Goal: Information Seeking & Learning: Learn about a topic

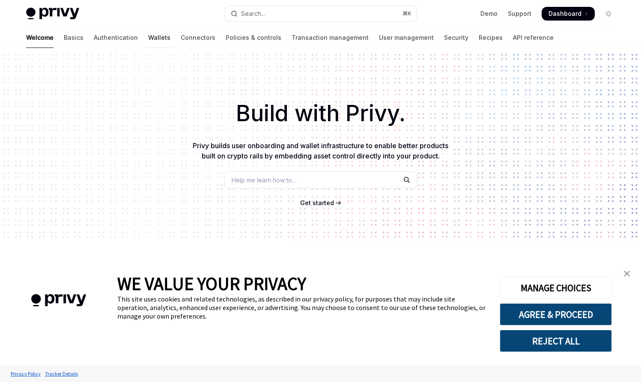
click at [148, 38] on link "Wallets" at bounding box center [159, 37] width 22 height 21
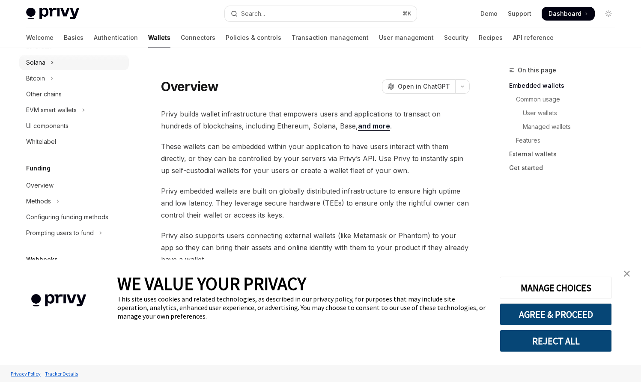
scroll to position [247, 0]
click at [49, 140] on div "Whitelabel" at bounding box center [41, 140] width 30 height 10
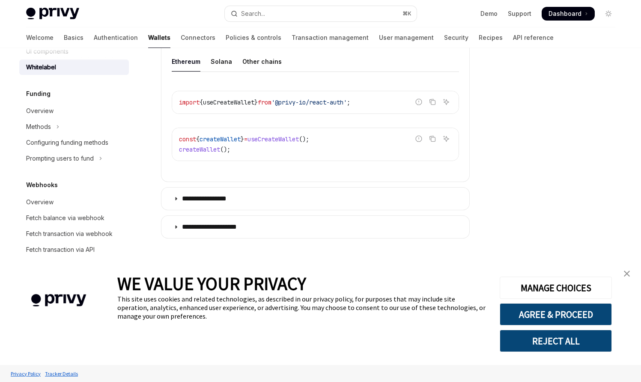
scroll to position [341, 0]
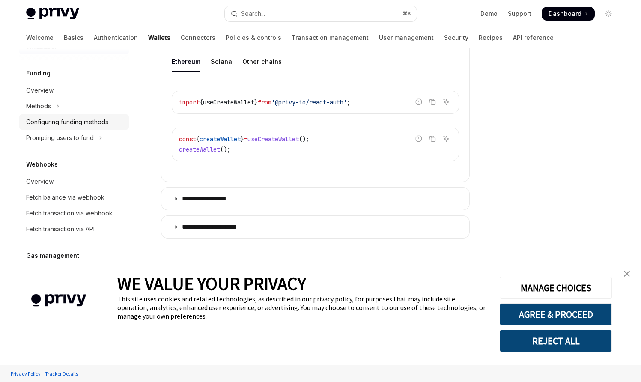
click at [60, 123] on div "Configuring funding methods" at bounding box center [67, 122] width 82 height 10
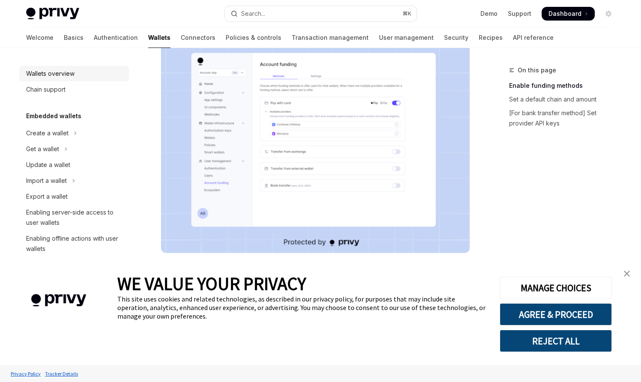
click at [59, 75] on div "Wallets overview" at bounding box center [50, 73] width 48 height 10
type textarea "*"
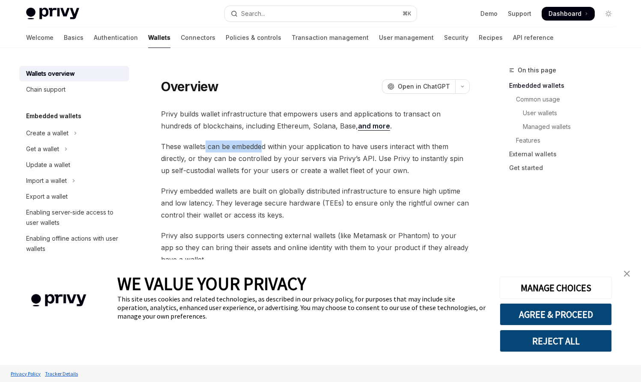
drag, startPoint x: 205, startPoint y: 148, endPoint x: 263, endPoint y: 152, distance: 57.9
click at [262, 151] on span "These wallets can be embedded within your application to have users interact wi…" at bounding box center [315, 158] width 309 height 36
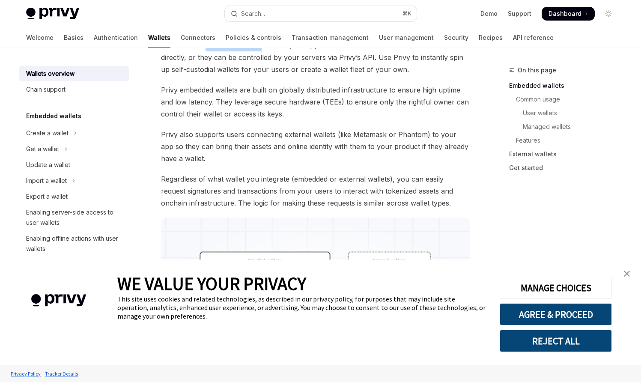
scroll to position [102, 0]
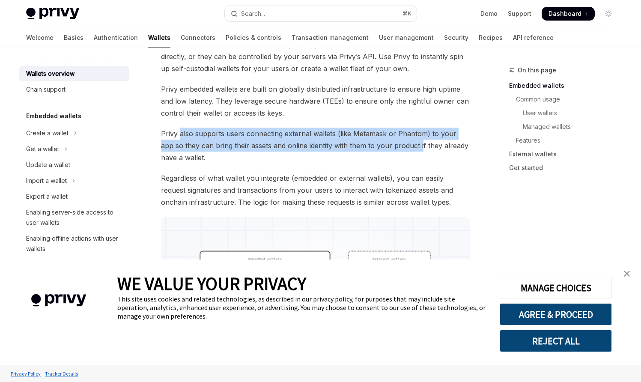
drag, startPoint x: 179, startPoint y: 134, endPoint x: 353, endPoint y: 149, distance: 174.4
click at [397, 151] on span "Privy also supports users connecting external wallets (like Metamask or Phantom…" at bounding box center [315, 146] width 309 height 36
click at [227, 136] on span "Privy also supports users connecting external wallets (like Metamask or Phantom…" at bounding box center [315, 146] width 309 height 36
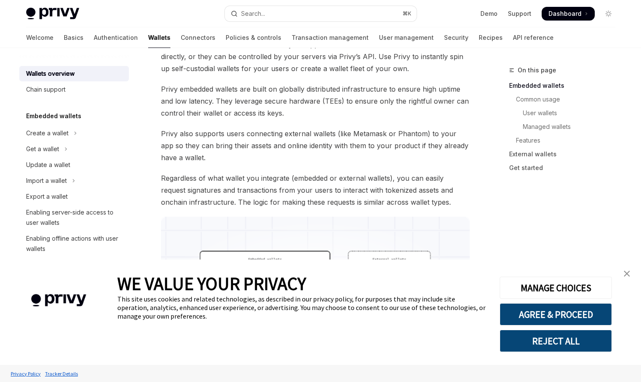
click at [184, 146] on span "Privy also supports users connecting external wallets (like Metamask or Phantom…" at bounding box center [315, 146] width 309 height 36
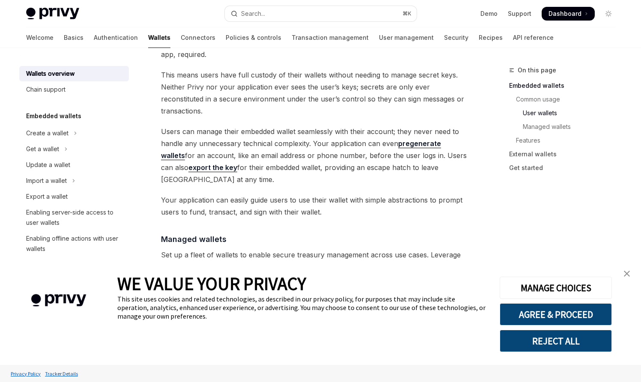
scroll to position [539, 0]
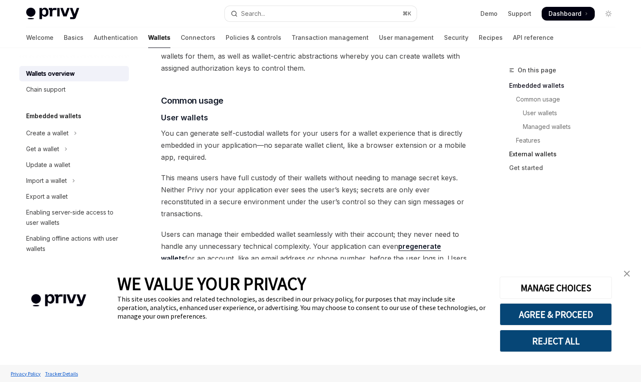
click at [526, 154] on link "External wallets" at bounding box center [565, 154] width 113 height 14
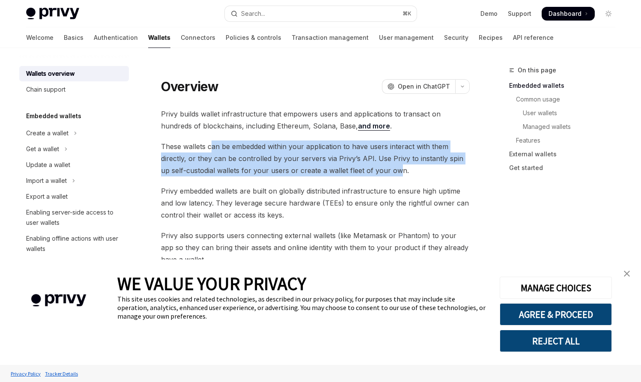
drag, startPoint x: 212, startPoint y: 148, endPoint x: 389, endPoint y: 167, distance: 177.8
click at [389, 167] on span "These wallets can be embedded within your application to have users interact wi…" at bounding box center [315, 158] width 309 height 36
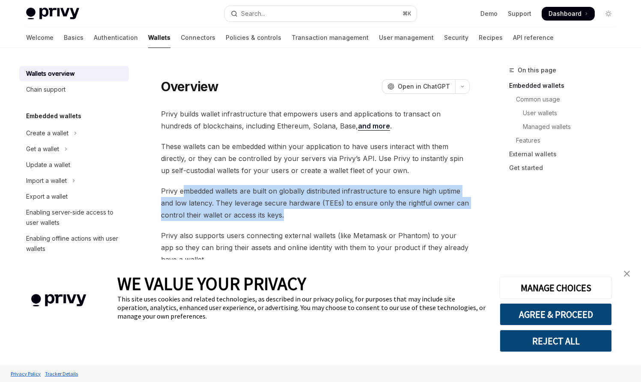
drag, startPoint x: 181, startPoint y: 189, endPoint x: 282, endPoint y: 211, distance: 102.5
click at [282, 211] on span "Privy embedded wallets are built on globally distributed infrastructure to ensu…" at bounding box center [315, 203] width 309 height 36
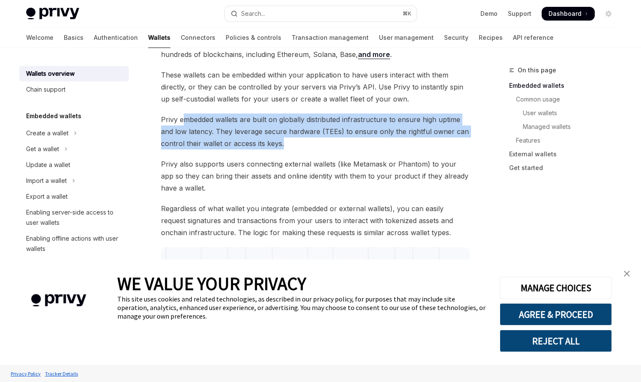
scroll to position [87, 0]
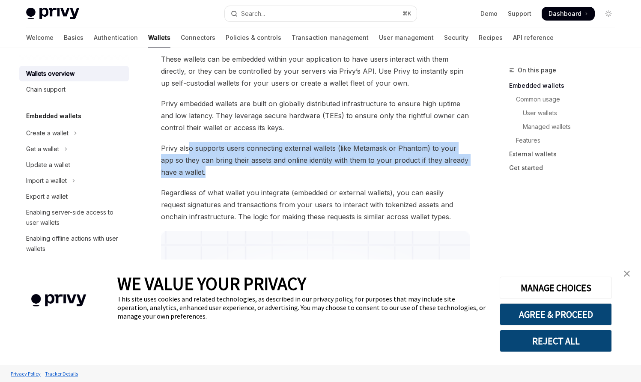
drag, startPoint x: 187, startPoint y: 147, endPoint x: 194, endPoint y: 166, distance: 20.4
click at [194, 166] on span "Privy also supports users connecting external wallets (like Metamask or Phantom…" at bounding box center [315, 160] width 309 height 36
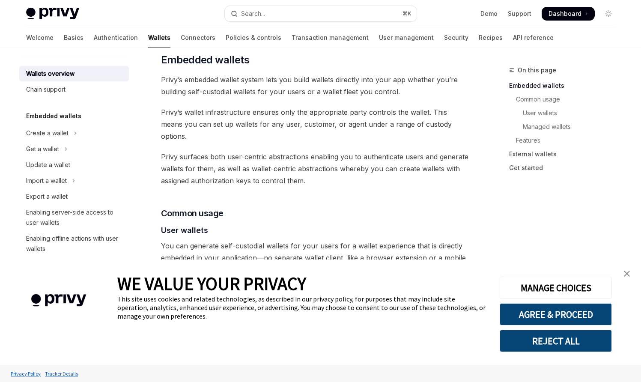
scroll to position [432, 0]
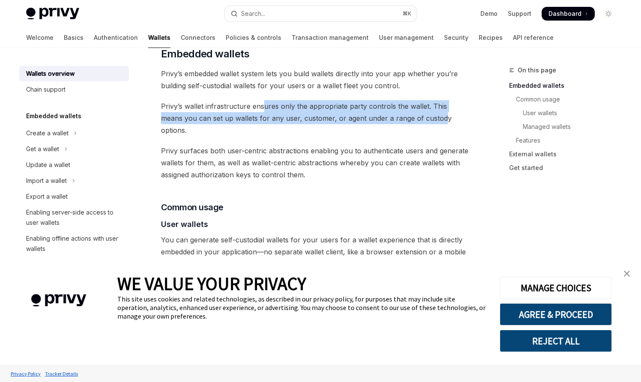
drag, startPoint x: 274, startPoint y: 107, endPoint x: 415, endPoint y: 113, distance: 141.3
click at [415, 113] on span "Privy’s wallet infrastructure ensures only the appropriate party controls the w…" at bounding box center [315, 118] width 309 height 36
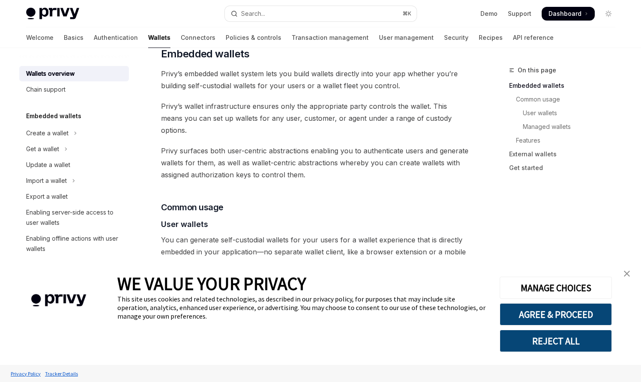
drag, startPoint x: 219, startPoint y: 120, endPoint x: 437, endPoint y: 121, distance: 218.2
click at [437, 121] on span "Privy’s wallet infrastructure ensures only the appropriate party controls the w…" at bounding box center [315, 118] width 309 height 36
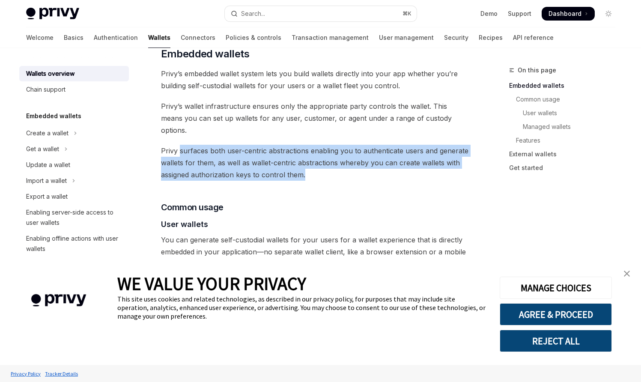
drag, startPoint x: 179, startPoint y: 139, endPoint x: 308, endPoint y: 159, distance: 130.4
click at [308, 159] on span "Privy surfaces both user-centric abstractions enabling you to authenticate user…" at bounding box center [315, 163] width 309 height 36
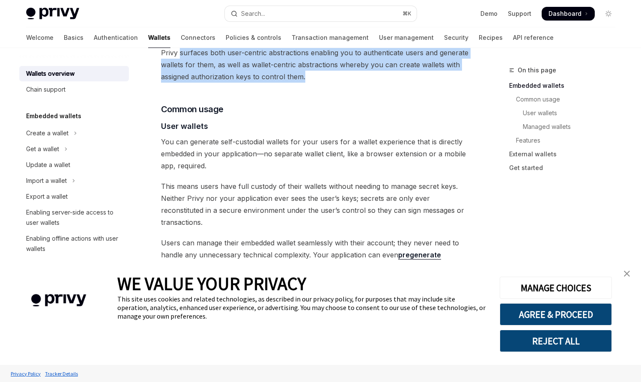
scroll to position [548, 0]
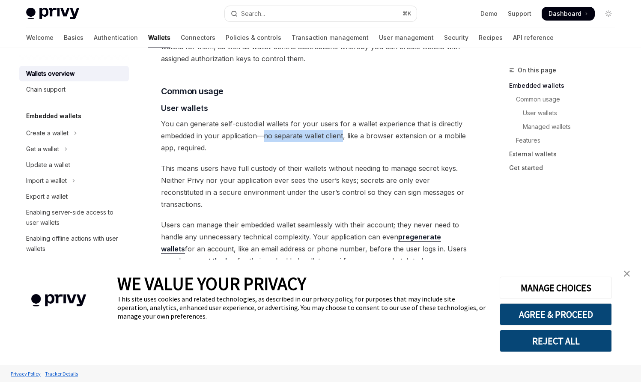
drag, startPoint x: 264, startPoint y: 125, endPoint x: 342, endPoint y: 127, distance: 78.3
click at [342, 127] on span "You can generate self-custodial wallets for your users for a wallet experience …" at bounding box center [315, 136] width 309 height 36
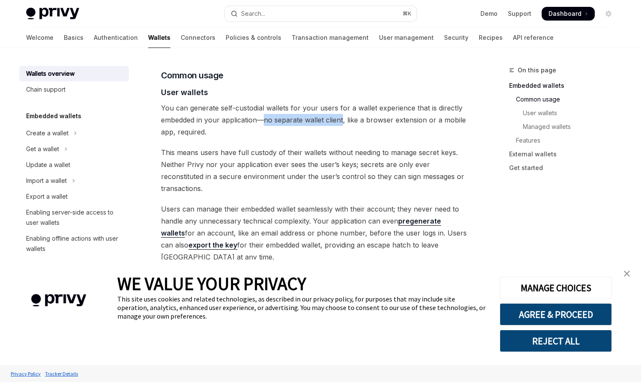
scroll to position [565, 0]
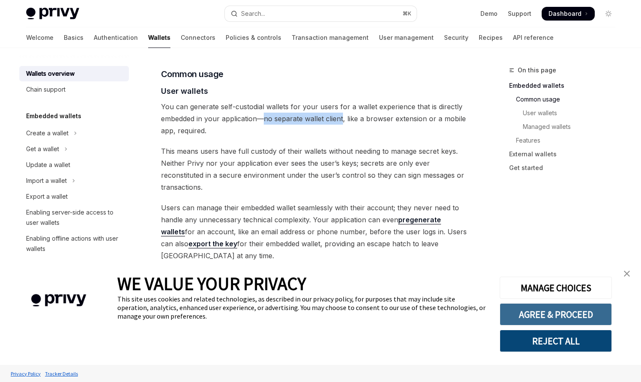
click at [545, 317] on button "AGREE & PROCEED" at bounding box center [555, 314] width 112 height 22
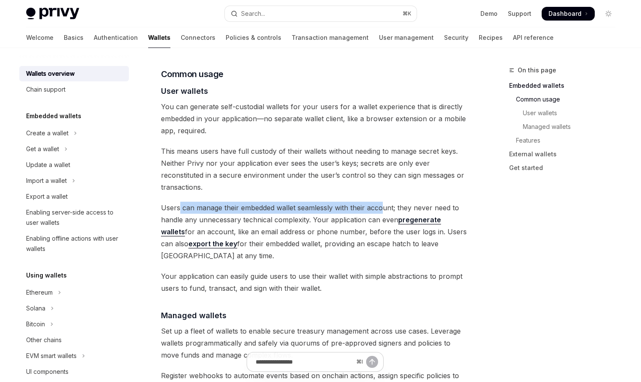
drag, startPoint x: 180, startPoint y: 183, endPoint x: 382, endPoint y: 188, distance: 202.0
click at [382, 202] on span "Users can manage their embedded wallet seamlessly with their account; they neve…" at bounding box center [315, 232] width 309 height 60
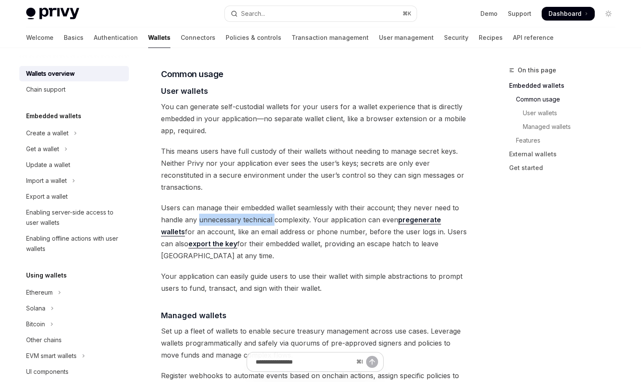
drag, startPoint x: 200, startPoint y: 197, endPoint x: 287, endPoint y: 197, distance: 86.9
click at [274, 202] on span "Users can manage their embedded wallet seamlessly with their account; they neve…" at bounding box center [315, 232] width 309 height 60
drag, startPoint x: 314, startPoint y: 196, endPoint x: 362, endPoint y: 197, distance: 47.5
click at [362, 202] on span "Users can manage their embedded wallet seamlessly with their account; they neve…" at bounding box center [315, 232] width 309 height 60
drag, startPoint x: 215, startPoint y: 207, endPoint x: 282, endPoint y: 206, distance: 67.6
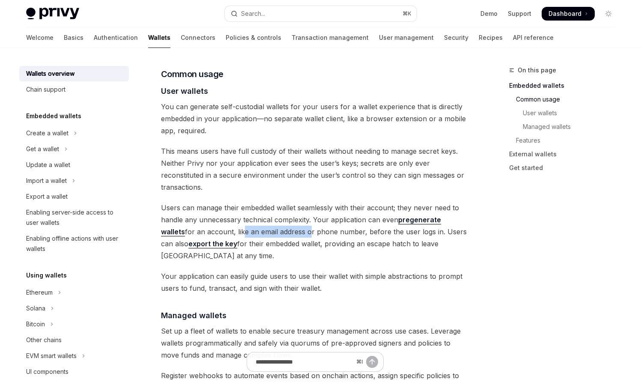
click at [281, 206] on span "Users can manage their embedded wallet seamlessly with their account; they neve…" at bounding box center [315, 232] width 309 height 60
drag, startPoint x: 336, startPoint y: 204, endPoint x: 366, endPoint y: 205, distance: 30.0
click at [366, 205] on span "Users can manage their embedded wallet seamlessly with their account; they neve…" at bounding box center [315, 232] width 309 height 60
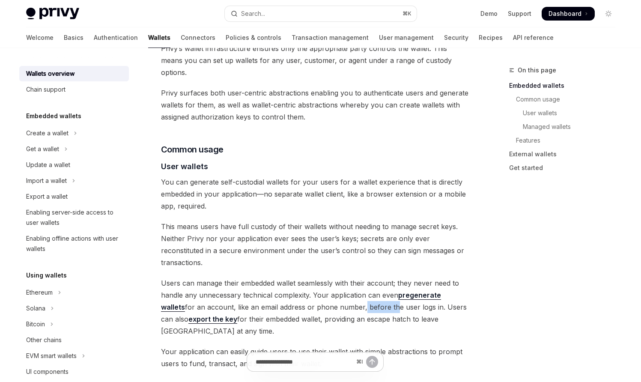
scroll to position [515, 0]
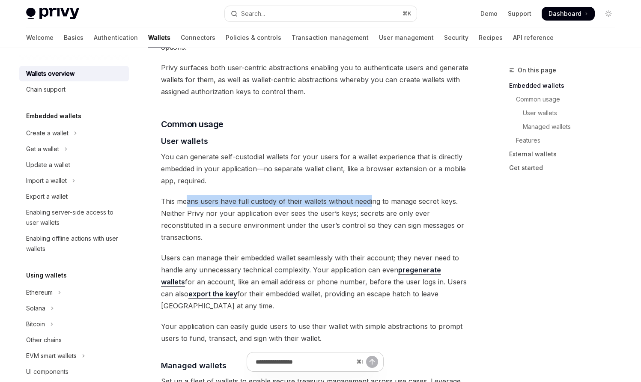
drag, startPoint x: 186, startPoint y: 191, endPoint x: 371, endPoint y: 191, distance: 185.3
click at [371, 195] on span "This means users have full custody of their wallets without needing to manage s…" at bounding box center [315, 219] width 309 height 48
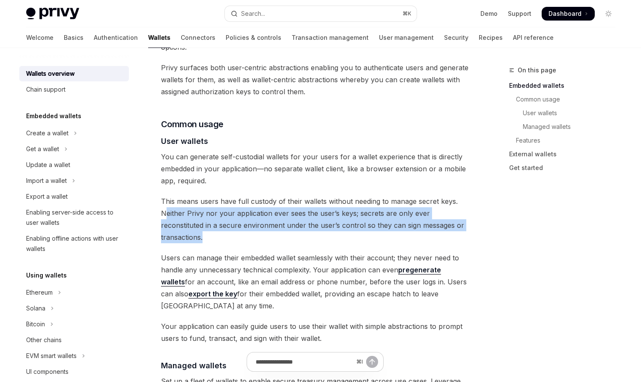
drag, startPoint x: 166, startPoint y: 204, endPoint x: 460, endPoint y: 209, distance: 293.2
click at [460, 209] on span "This means users have full custody of their wallets without needing to manage s…" at bounding box center [315, 219] width 309 height 48
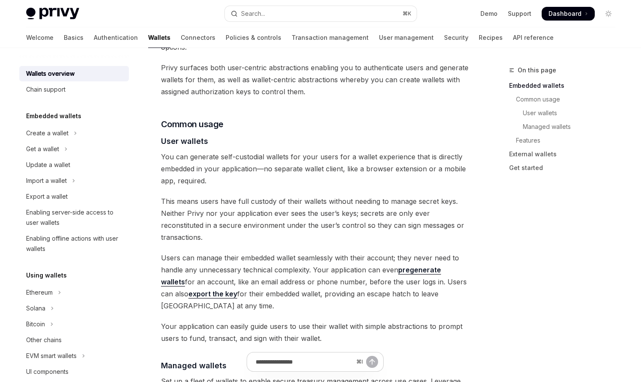
click at [187, 151] on span "You can generate self-custodial wallets for your users for a wallet experience …" at bounding box center [315, 169] width 309 height 36
drag, startPoint x: 219, startPoint y: 147, endPoint x: 284, endPoint y: 139, distance: 65.5
click at [284, 151] on span "You can generate self-custodial wallets for your users for a wallet experience …" at bounding box center [315, 169] width 309 height 36
copy span "self-custodial wallet"
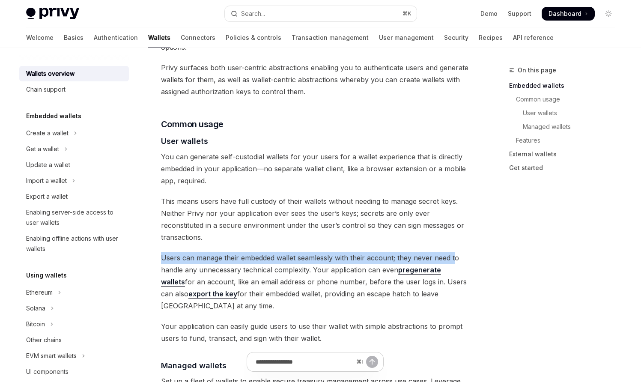
drag, startPoint x: 155, startPoint y: 235, endPoint x: 320, endPoint y: 245, distance: 165.5
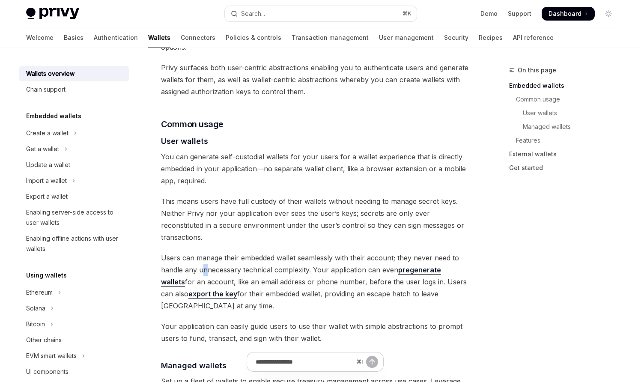
drag, startPoint x: 203, startPoint y: 246, endPoint x: 236, endPoint y: 249, distance: 32.6
click at [208, 252] on span "Users can manage their embedded wallet seamlessly with their account; they neve…" at bounding box center [315, 282] width 309 height 60
drag, startPoint x: 308, startPoint y: 243, endPoint x: 322, endPoint y: 246, distance: 14.4
click at [322, 252] on span "Users can manage their embedded wallet seamlessly with their account; they neve…" at bounding box center [315, 282] width 309 height 60
click at [228, 256] on span "Users can manage their embedded wallet seamlessly with their account; they neve…" at bounding box center [315, 282] width 309 height 60
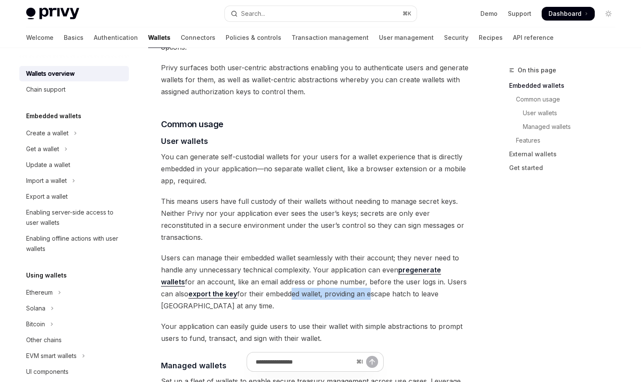
drag, startPoint x: 263, startPoint y: 270, endPoint x: 338, endPoint y: 273, distance: 75.8
click at [338, 273] on span "Users can manage their embedded wallet seamlessly with their account; they neve…" at bounding box center [315, 282] width 309 height 60
click at [226, 255] on span "Users can manage their embedded wallet seamlessly with their account; they neve…" at bounding box center [315, 282] width 309 height 60
click at [57, 135] on div "Create a wallet" at bounding box center [47, 133] width 42 height 10
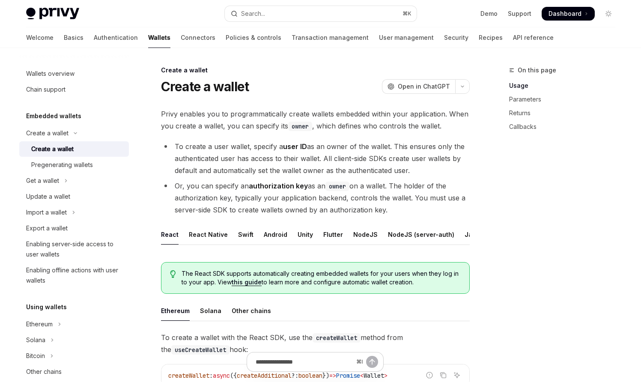
click at [57, 148] on div "Create a wallet" at bounding box center [52, 149] width 42 height 10
click at [178, 116] on span "Privy enables you to programmatically create wallets embedded within your appli…" at bounding box center [315, 120] width 309 height 24
drag, startPoint x: 178, startPoint y: 146, endPoint x: 264, endPoint y: 148, distance: 86.9
click at [264, 148] on li "To create a user wallet, specify a user ID as an owner of the wallet. This ensu…" at bounding box center [315, 158] width 309 height 36
drag, startPoint x: 282, startPoint y: 147, endPoint x: 306, endPoint y: 146, distance: 24.4
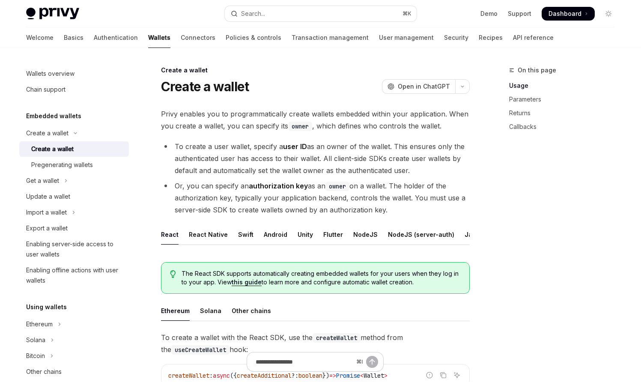
click at [306, 146] on li "To create a user wallet, specify a user ID as an owner of the wallet. This ensu…" at bounding box center [315, 158] width 309 height 36
drag, startPoint x: 284, startPoint y: 147, endPoint x: 326, endPoint y: 145, distance: 42.0
click at [326, 145] on li "To create a user wallet, specify a user ID as an owner of the wallet. This ensu…" at bounding box center [315, 158] width 309 height 36
click at [205, 184] on li "Or, you can specify an authorization key as an owner on a wallet. The holder of…" at bounding box center [315, 198] width 309 height 36
click at [59, 169] on div "Pregenerating wallets" at bounding box center [62, 165] width 62 height 10
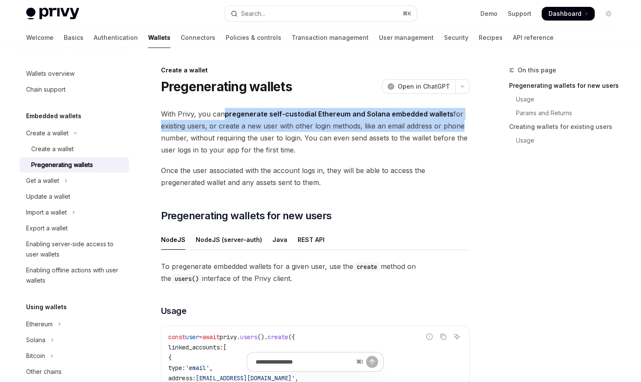
drag, startPoint x: 222, startPoint y: 112, endPoint x: 456, endPoint y: 131, distance: 234.4
click at [456, 131] on span "With Privy, you can pregenerate self-custodial Ethereum and Solana embedded wal…" at bounding box center [315, 132] width 309 height 48
click at [239, 127] on span "With Privy, you can pregenerate self-custodial Ethereum and Solana embedded wal…" at bounding box center [315, 132] width 309 height 48
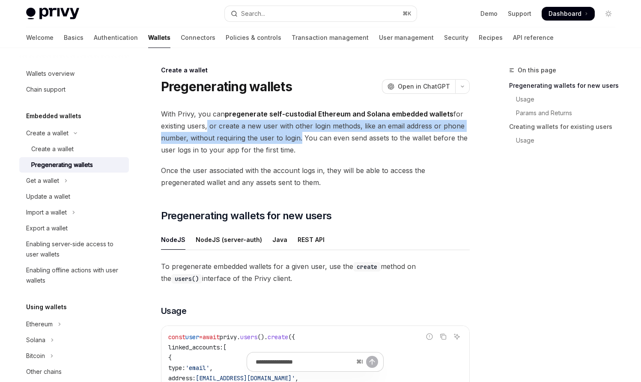
drag, startPoint x: 206, startPoint y: 127, endPoint x: 296, endPoint y: 132, distance: 90.5
click at [296, 132] on span "With Privy, you can pregenerate self-custodial Ethereum and Solana embedded wal…" at bounding box center [315, 132] width 309 height 48
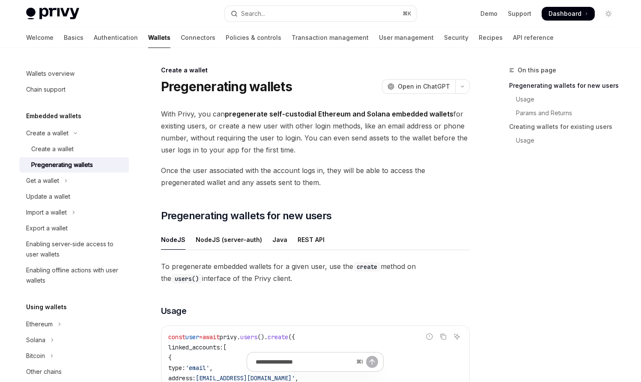
click at [311, 142] on span "With Privy, you can pregenerate self-custodial Ethereum and Solana embedded wal…" at bounding box center [315, 132] width 309 height 48
drag, startPoint x: 386, startPoint y: 126, endPoint x: 185, endPoint y: 139, distance: 201.1
click at [185, 139] on span "With Privy, you can pregenerate self-custodial Ethereum and Solana embedded wal…" at bounding box center [315, 132] width 309 height 48
copy span "email address or phone number"
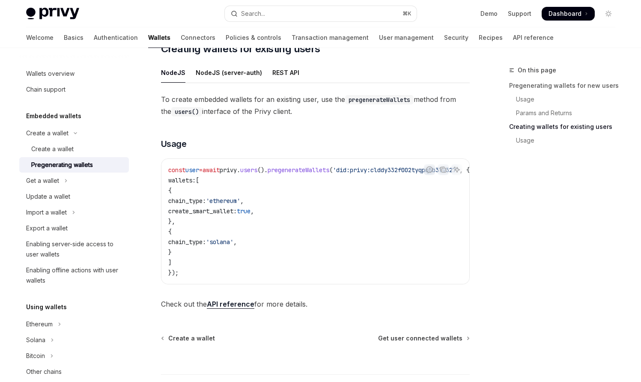
scroll to position [452, 0]
click at [68, 184] on icon "Toggle Get a wallet section" at bounding box center [65, 180] width 3 height 10
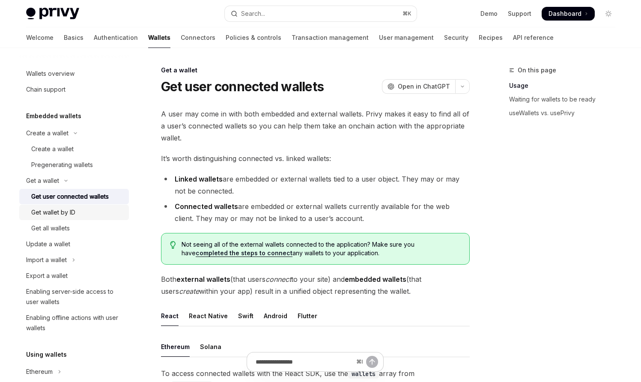
click at [64, 208] on div "Get wallet by ID" at bounding box center [53, 212] width 44 height 10
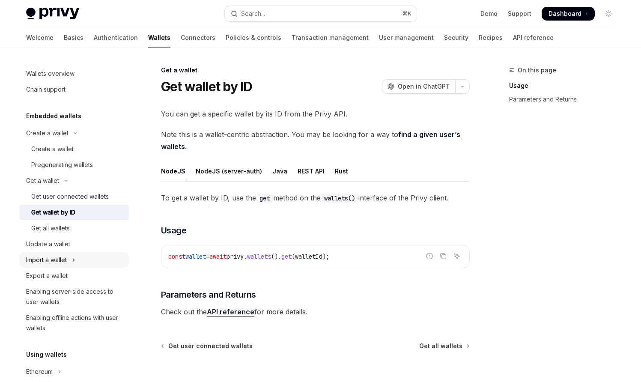
click at [63, 261] on div "Import a wallet" at bounding box center [46, 260] width 41 height 10
type textarea "*"
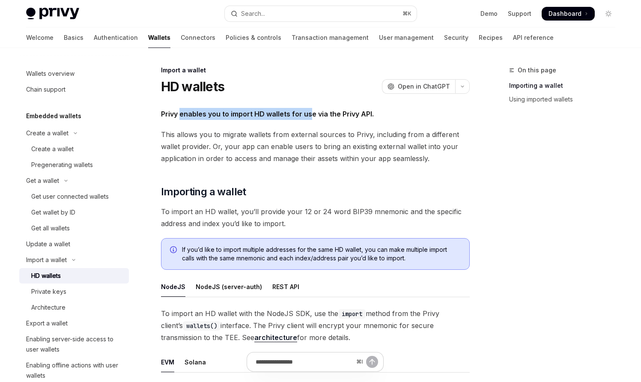
drag, startPoint x: 178, startPoint y: 116, endPoint x: 309, endPoint y: 117, distance: 130.5
click at [309, 117] on strong "Privy enables you to import HD wallets for use via the Privy API." at bounding box center [267, 114] width 213 height 9
drag, startPoint x: 331, startPoint y: 161, endPoint x: 309, endPoint y: 126, distance: 40.7
click at [331, 160] on span "This allows you to migrate wallets from external sources to Privy, including fr…" at bounding box center [315, 146] width 309 height 36
